Goal: Task Accomplishment & Management: Use online tool/utility

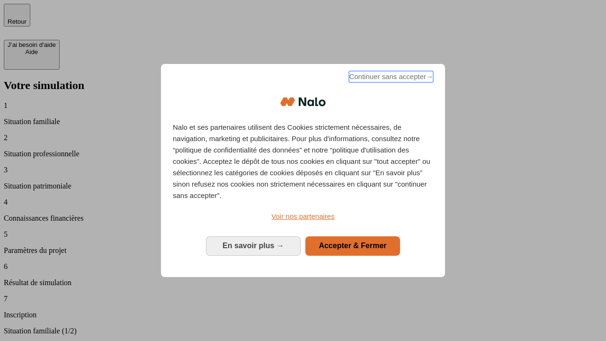
click at [390, 78] on span "Continuer sans accepter →" at bounding box center [391, 76] width 84 height 11
